Goal: Task Accomplishment & Management: Manage account settings

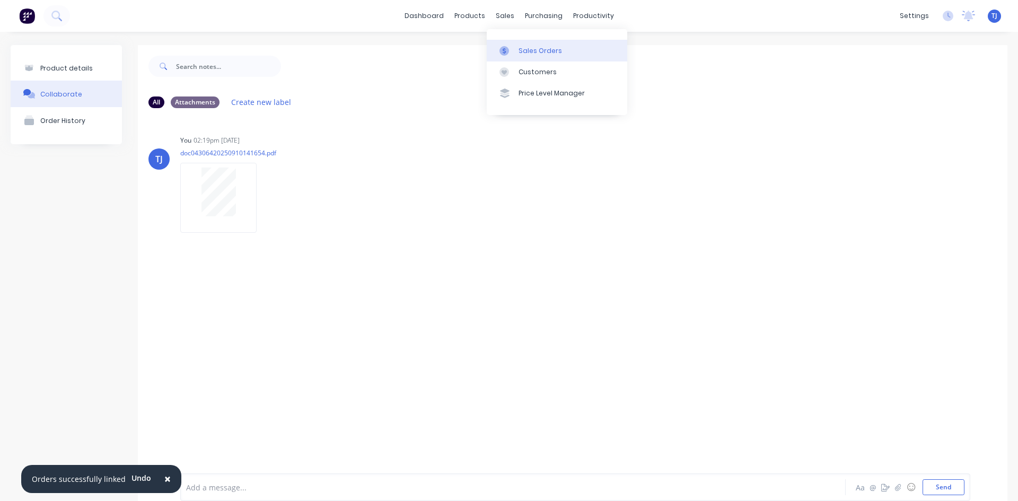
click at [522, 54] on div "Sales Orders" at bounding box center [540, 51] width 43 height 10
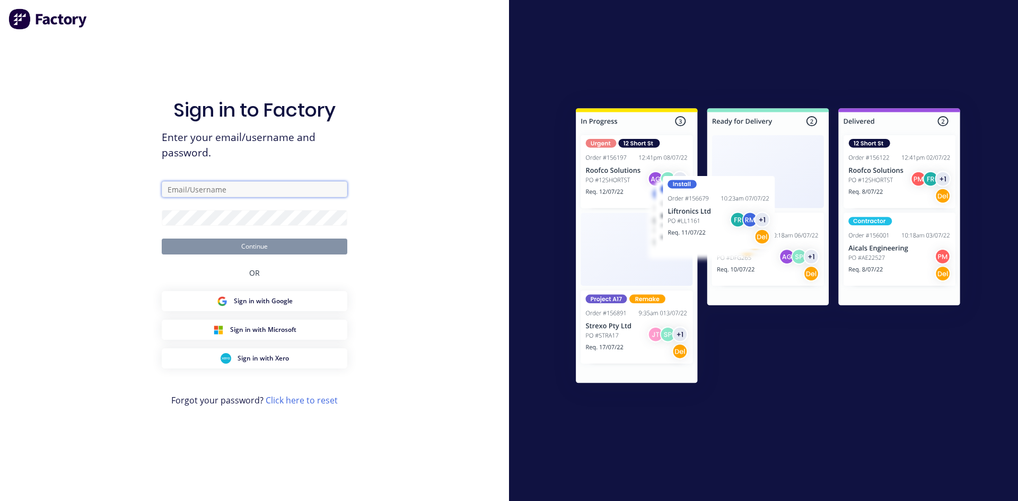
click at [308, 196] on input "text" at bounding box center [255, 189] width 186 height 16
type input "[EMAIL_ADDRESS][DOMAIN_NAME]"
click at [278, 245] on button "Continue" at bounding box center [255, 247] width 186 height 16
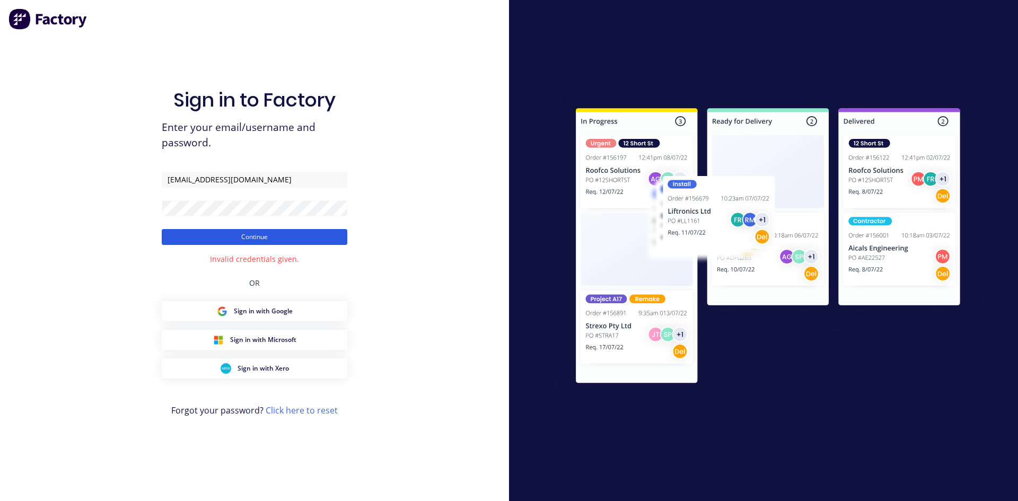
click at [287, 242] on button "Continue" at bounding box center [255, 237] width 186 height 16
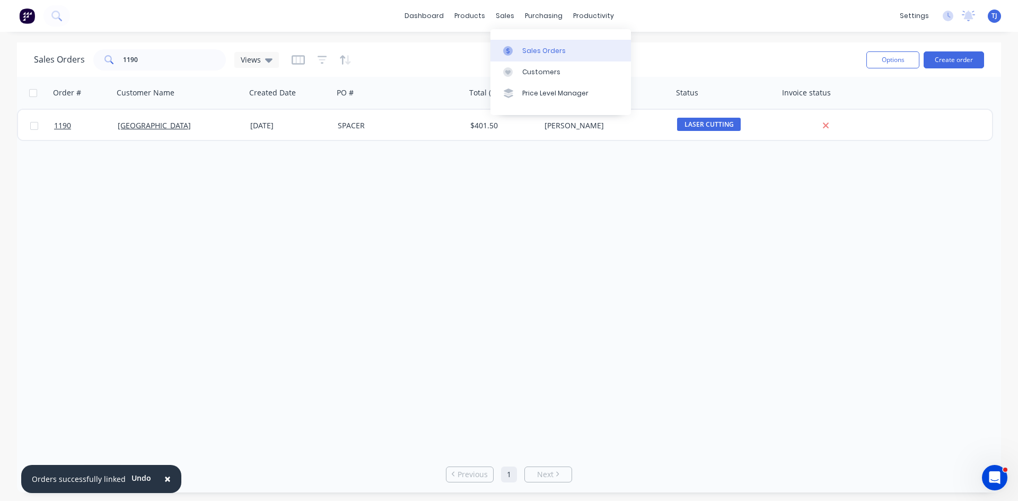
click at [523, 49] on div "Sales Orders" at bounding box center [543, 51] width 43 height 10
click at [978, 55] on button "Create order" at bounding box center [954, 59] width 60 height 17
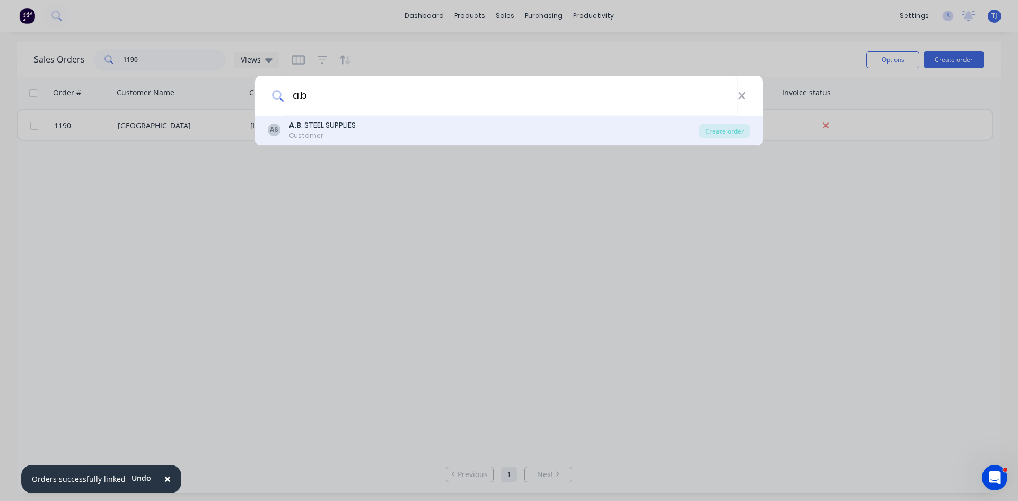
type input "a.b"
click at [306, 131] on div "Customer" at bounding box center [322, 136] width 67 height 10
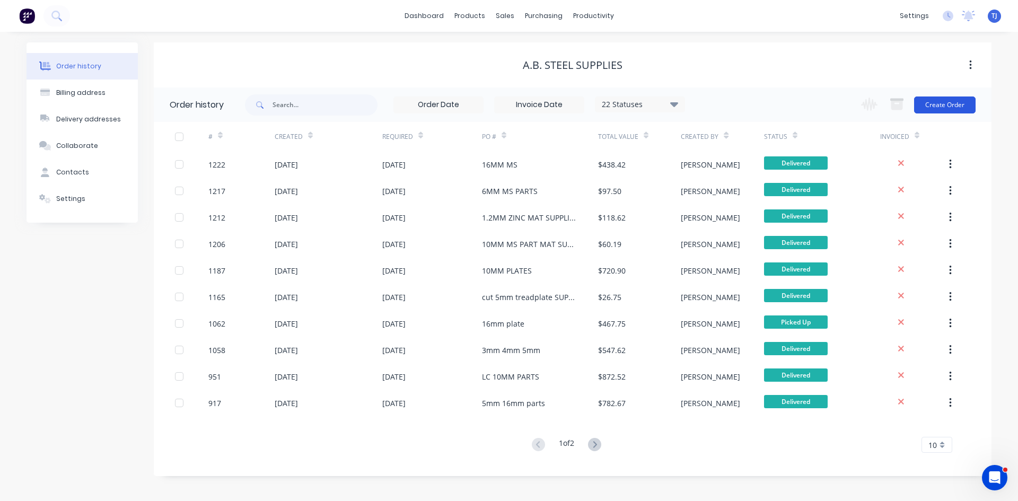
click at [962, 103] on button "Create Order" at bounding box center [945, 104] width 62 height 17
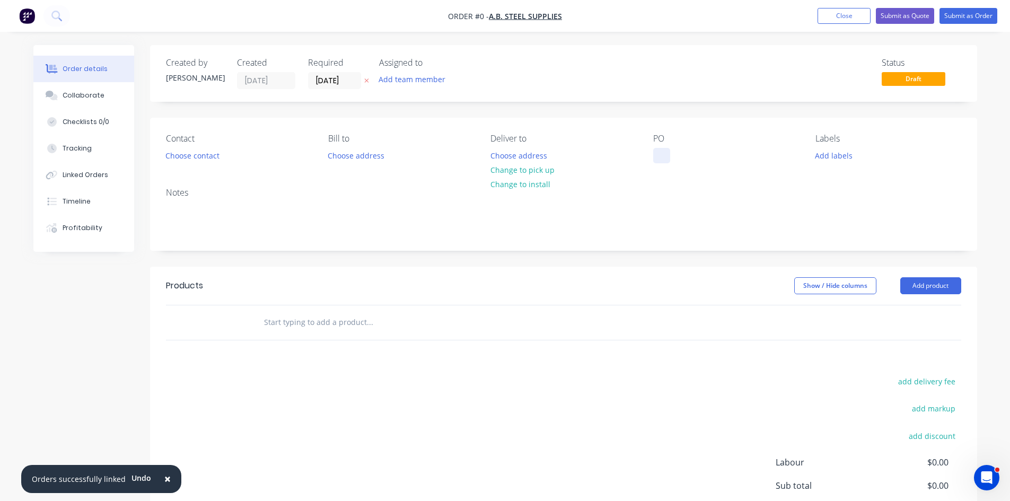
click at [658, 154] on div at bounding box center [661, 155] width 17 height 15
click at [916, 291] on div "Order details Collaborate Checklists 0/0 Tracking Linked Orders Timeline Profit…" at bounding box center [505, 328] width 965 height 566
click at [916, 291] on button "Add product" at bounding box center [930, 285] width 61 height 17
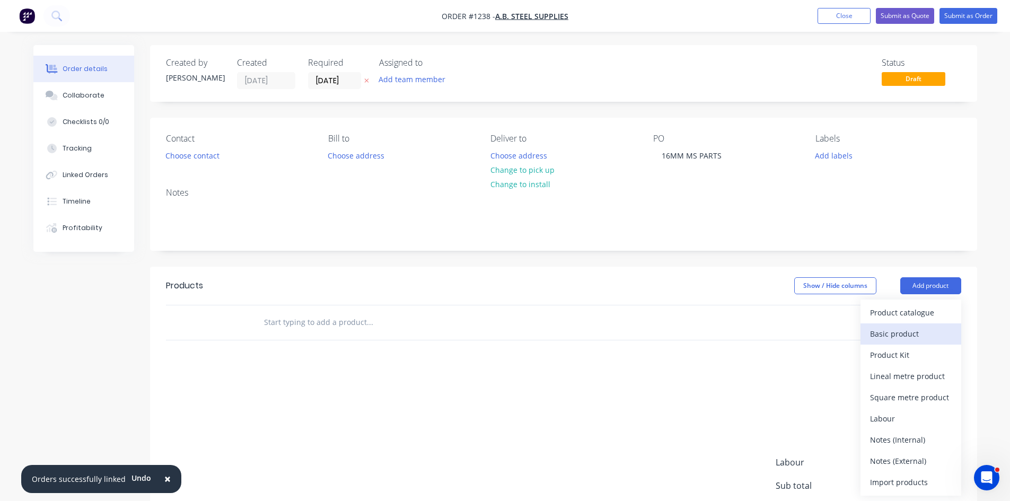
click at [876, 341] on div "Basic product" at bounding box center [911, 333] width 82 height 15
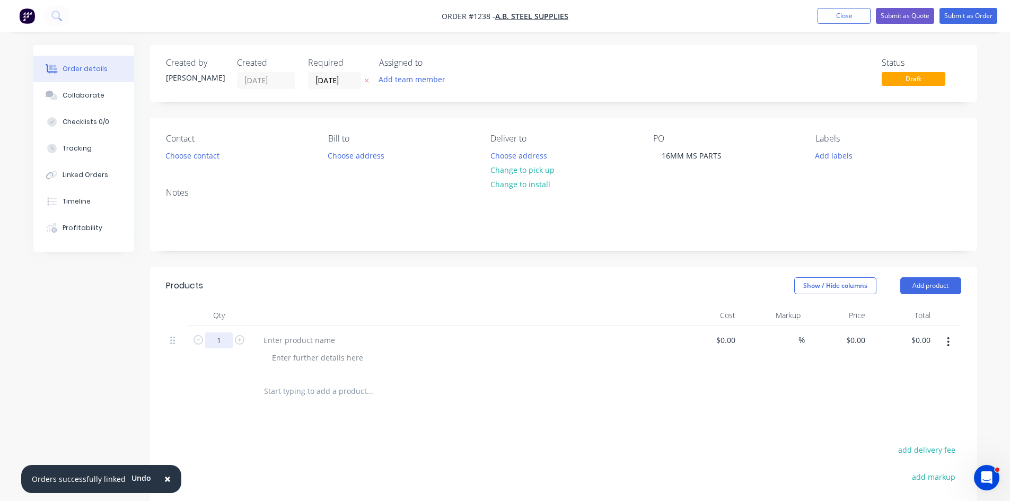
click at [222, 336] on input "1" at bounding box center [219, 340] width 28 height 16
type input "4"
click at [850, 346] on div "0 $0.00" at bounding box center [837, 350] width 65 height 48
type input "$19.67"
type input "$78.68"
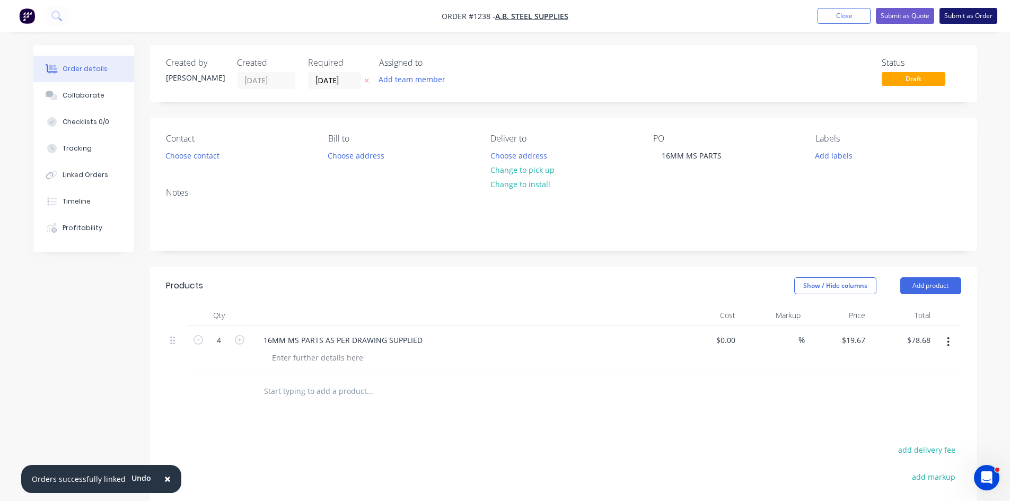
click at [973, 15] on button "Submit as Order" at bounding box center [969, 16] width 58 height 16
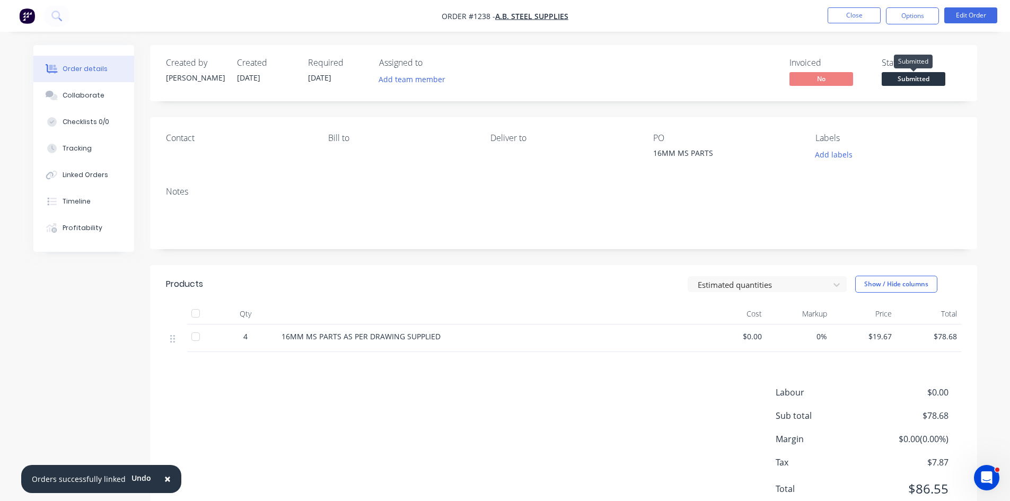
click at [909, 77] on span "Submitted" at bounding box center [914, 78] width 64 height 13
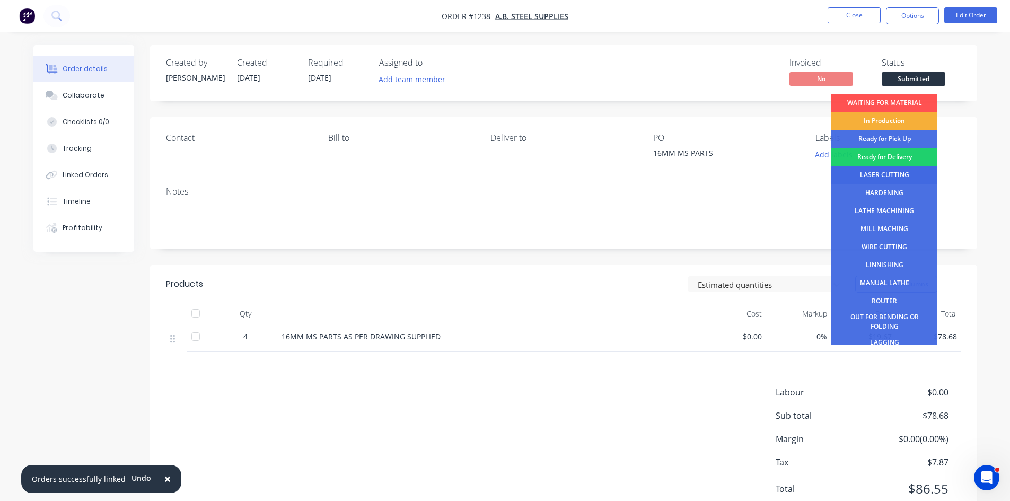
click at [880, 174] on div "LASER CUTTING" at bounding box center [884, 175] width 106 height 18
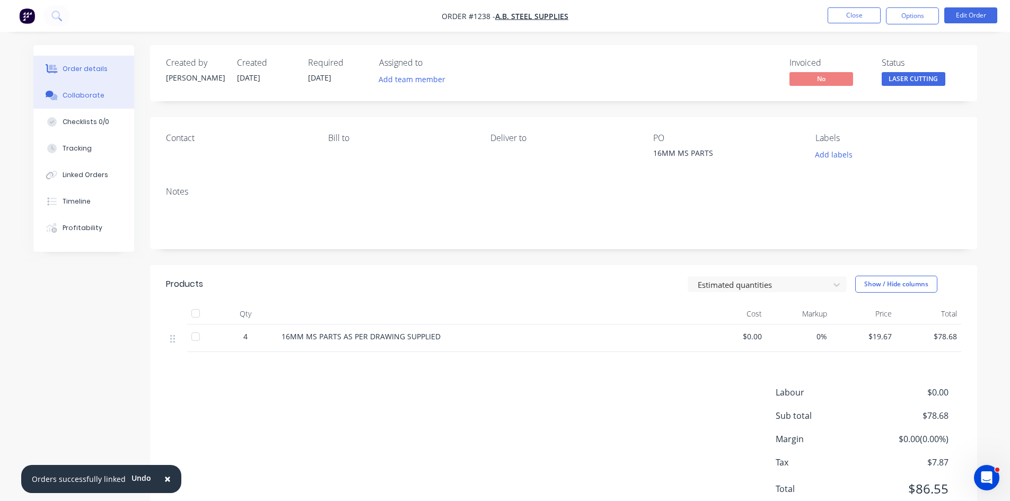
click at [74, 99] on div "Collaborate" at bounding box center [84, 96] width 42 height 10
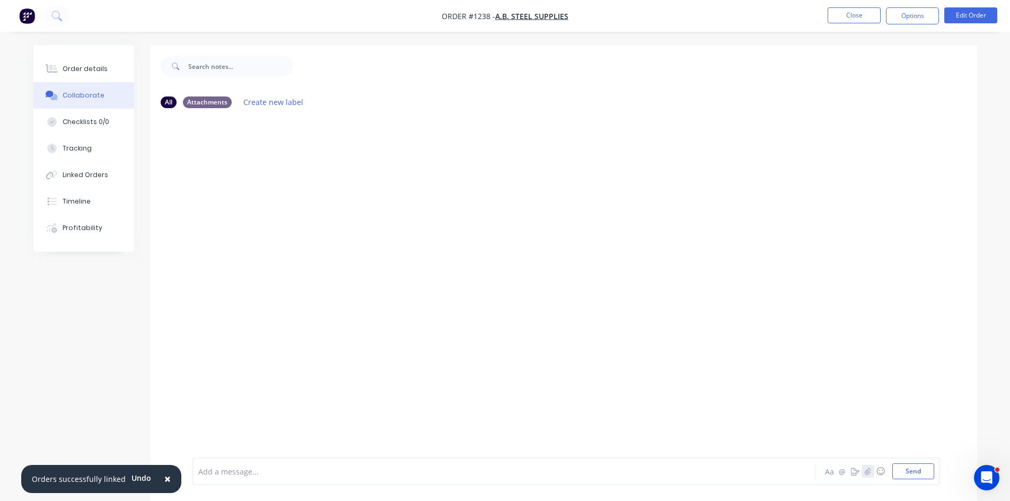
click at [868, 468] on icon "button" at bounding box center [867, 471] width 6 height 7
click at [920, 464] on button "Send" at bounding box center [913, 471] width 42 height 16
click at [84, 70] on div "Order details" at bounding box center [85, 69] width 45 height 10
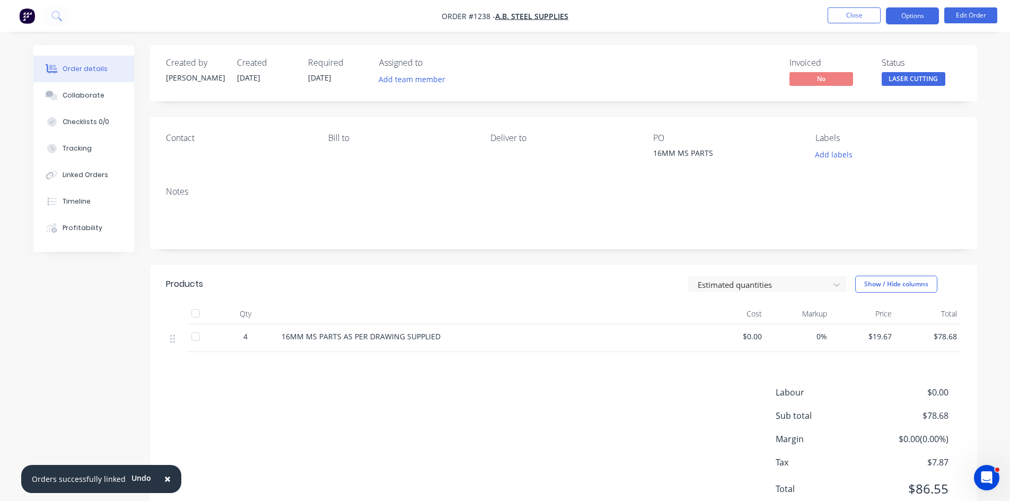
click at [924, 12] on button "Options" at bounding box center [912, 15] width 53 height 17
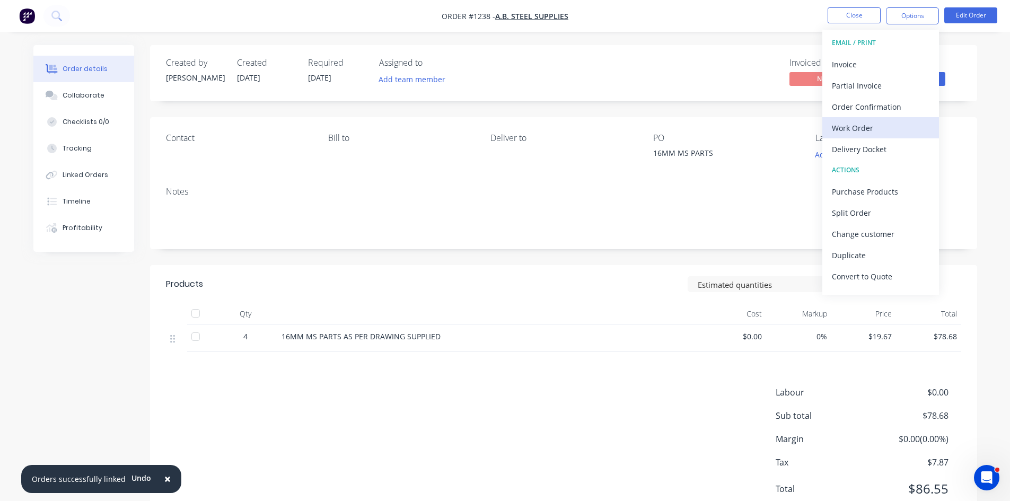
click at [917, 122] on div "Work Order" at bounding box center [881, 127] width 98 height 15
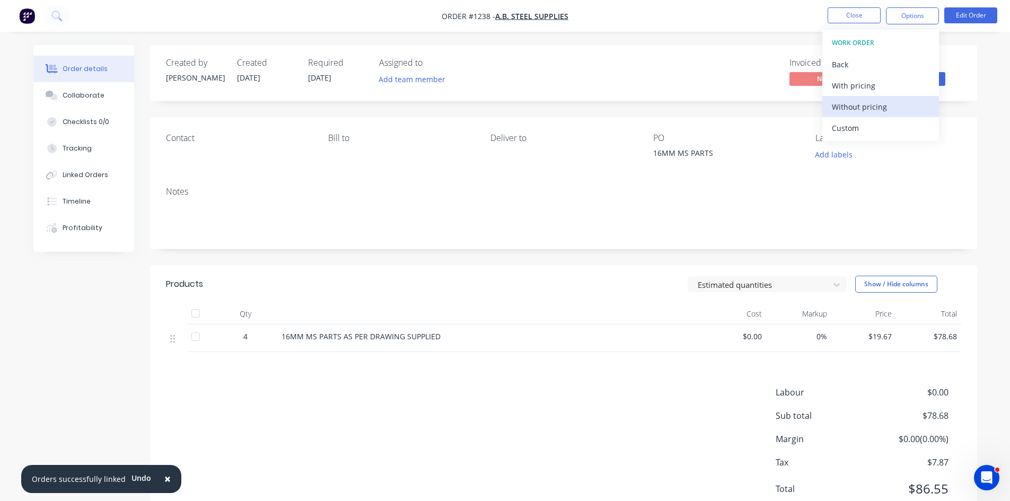
click at [885, 109] on div "Without pricing" at bounding box center [881, 106] width 98 height 15
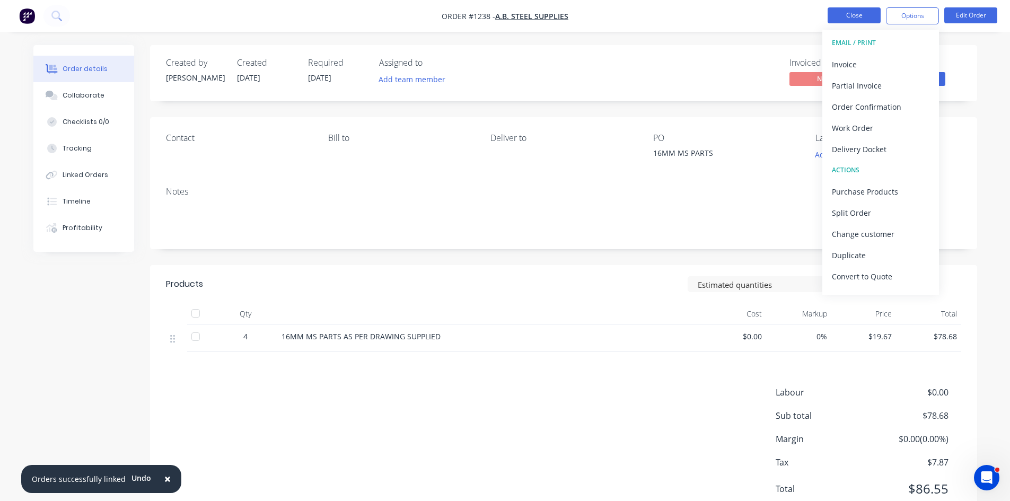
click at [843, 14] on button "Close" at bounding box center [854, 15] width 53 height 16
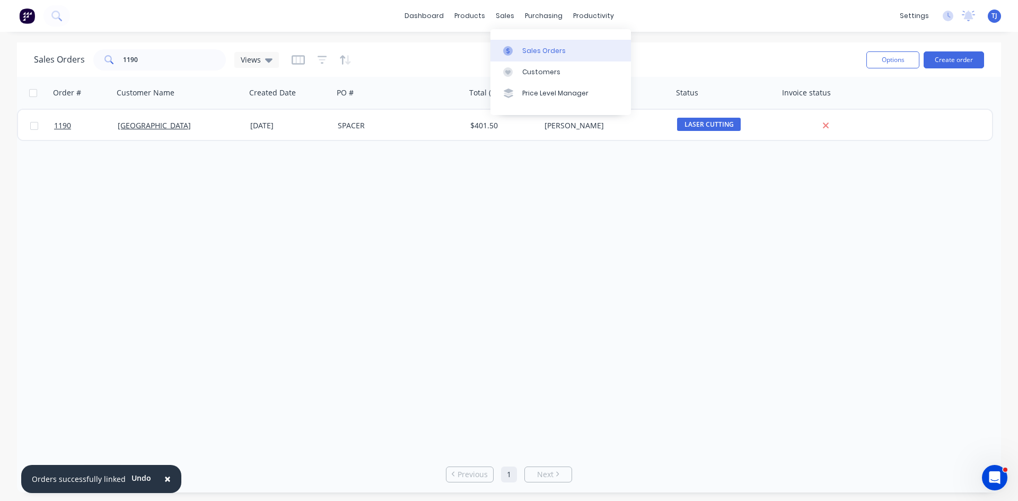
click at [523, 53] on div "Sales Orders" at bounding box center [543, 51] width 43 height 10
click at [128, 59] on input "1190" at bounding box center [174, 59] width 103 height 21
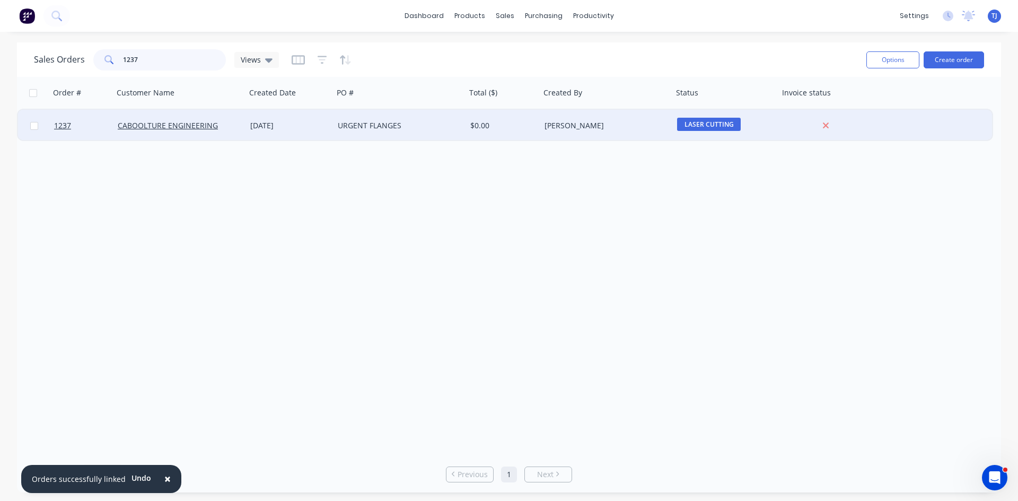
type input "1237"
click at [280, 126] on div "[DATE]" at bounding box center [289, 125] width 79 height 11
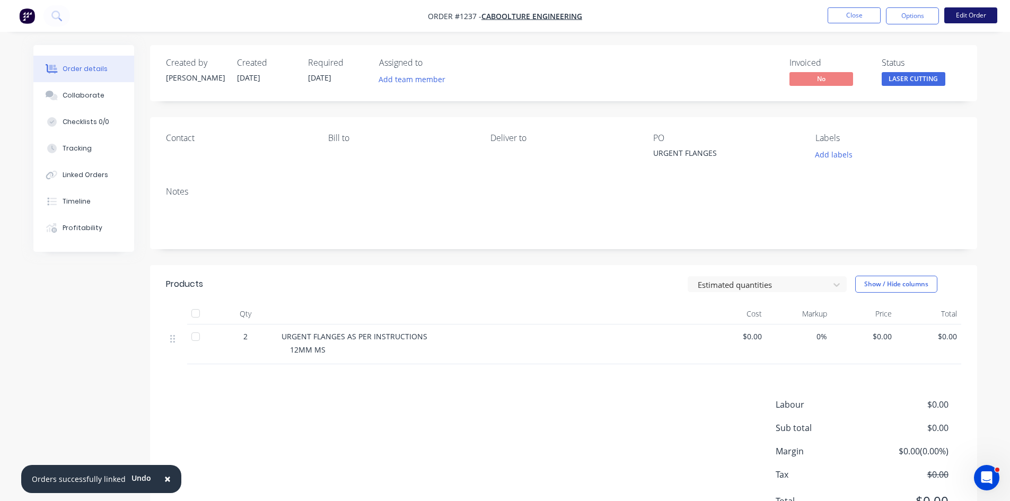
click at [967, 12] on button "Edit Order" at bounding box center [970, 15] width 53 height 16
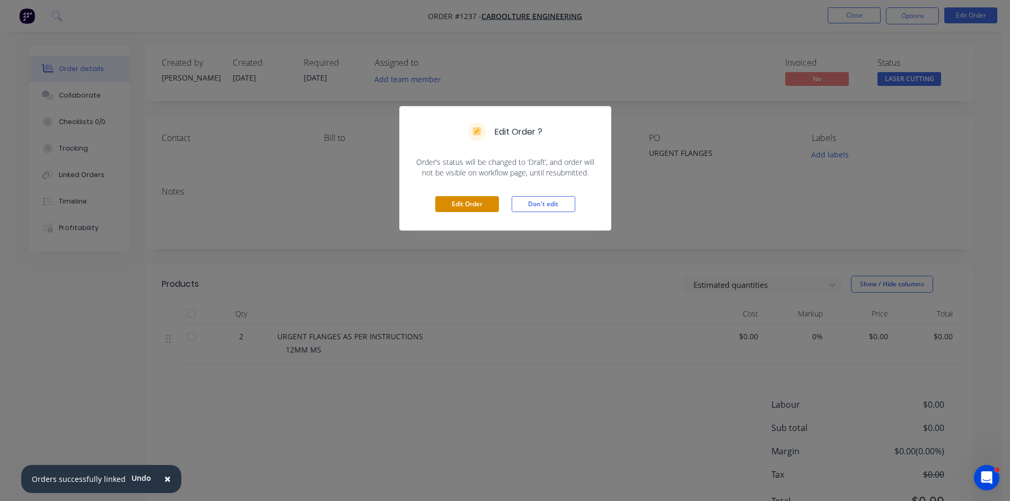
click at [462, 205] on button "Edit Order" at bounding box center [467, 204] width 64 height 16
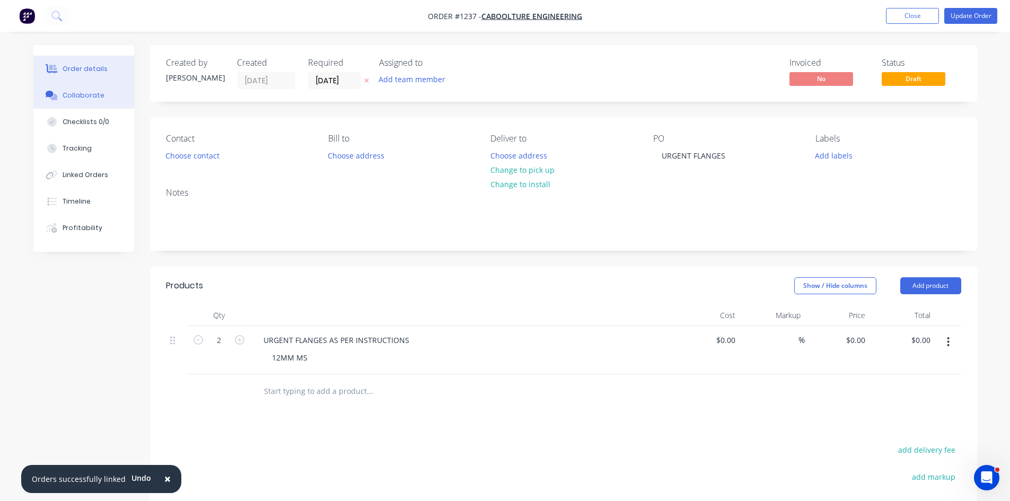
click at [78, 96] on div "Collaborate" at bounding box center [84, 96] width 42 height 10
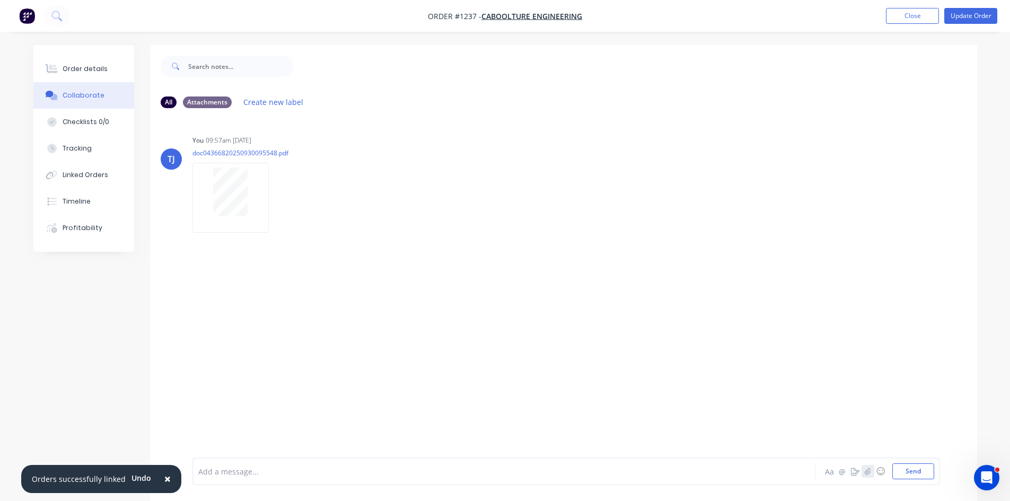
click at [864, 471] on button "button" at bounding box center [868, 471] width 13 height 13
click at [913, 472] on button "Send" at bounding box center [913, 471] width 42 height 16
click at [99, 69] on div "Order details" at bounding box center [85, 69] width 45 height 10
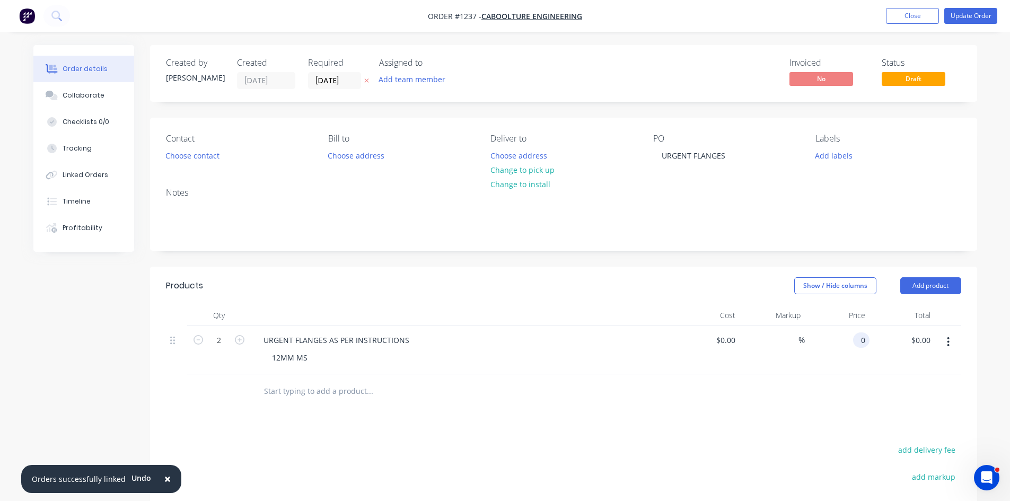
click at [862, 335] on input "0" at bounding box center [863, 339] width 12 height 15
type input "$40.80"
type input "$81.60"
click at [963, 7] on nav "Order #1237 - CABOOLTURE ENGINEERING Add product Close Update Order" at bounding box center [505, 16] width 1010 height 32
click at [964, 15] on button "Update Order" at bounding box center [970, 16] width 53 height 16
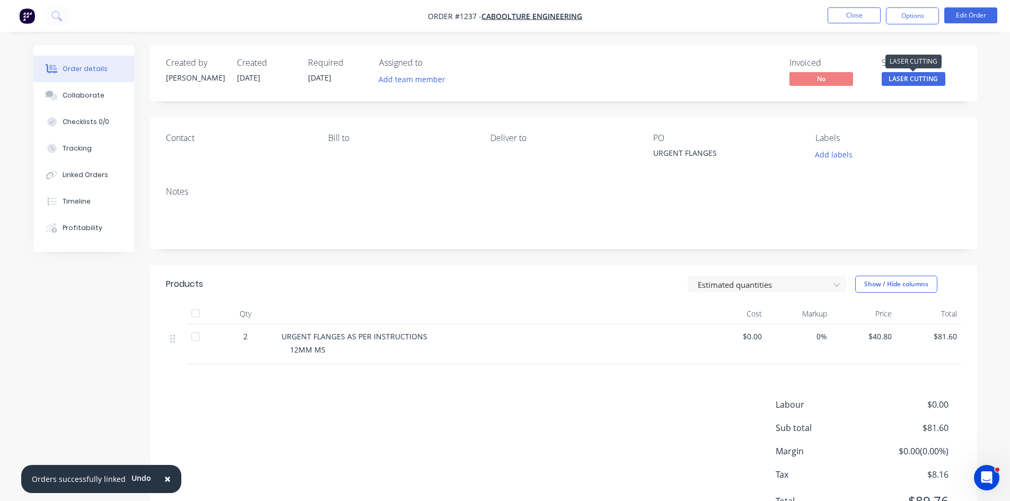
click at [933, 77] on span "LASER CUTTING" at bounding box center [914, 78] width 64 height 13
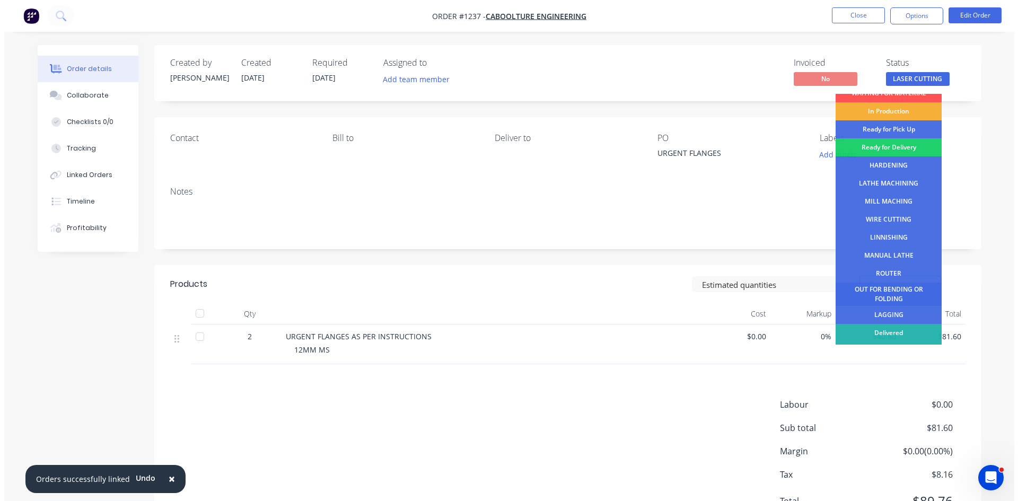
scroll to position [43, 0]
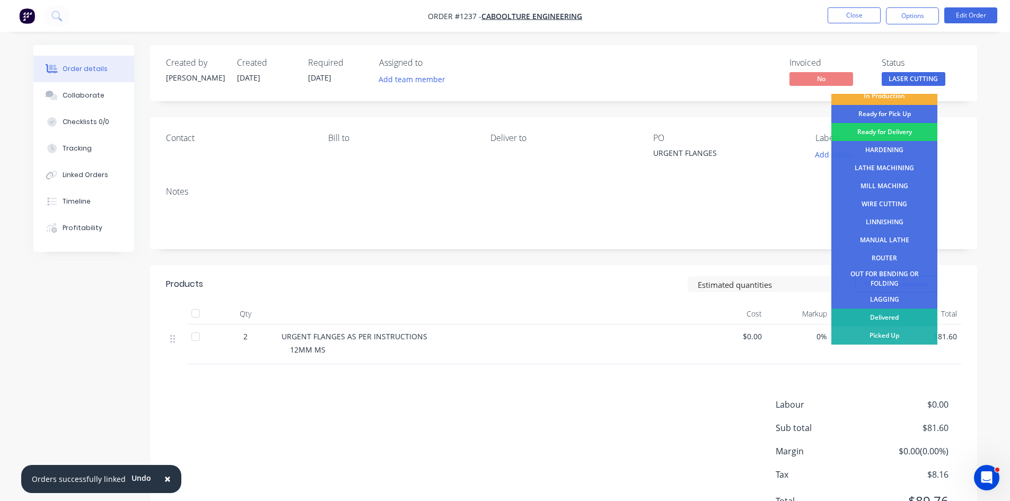
click at [879, 319] on div "Delivered" at bounding box center [884, 318] width 106 height 18
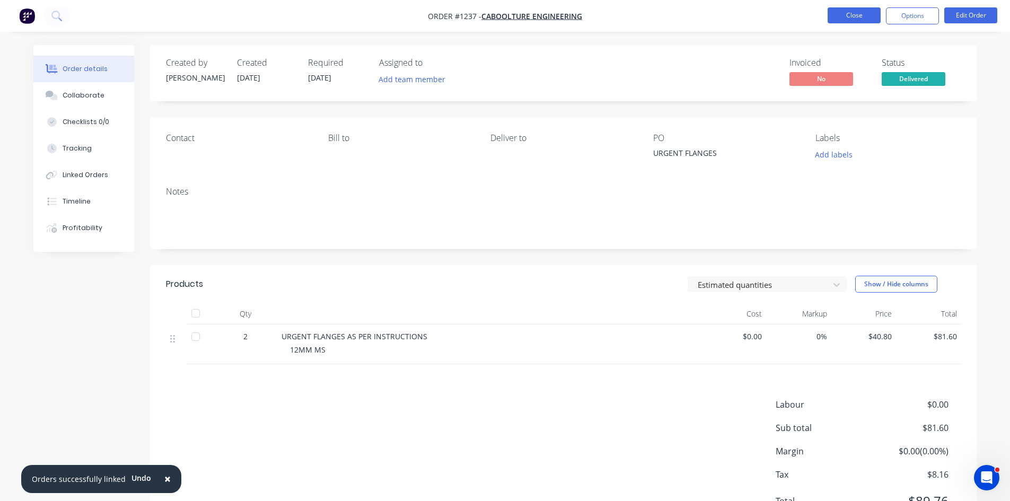
click at [866, 15] on button "Close" at bounding box center [854, 15] width 53 height 16
